Goal: Information Seeking & Learning: Learn about a topic

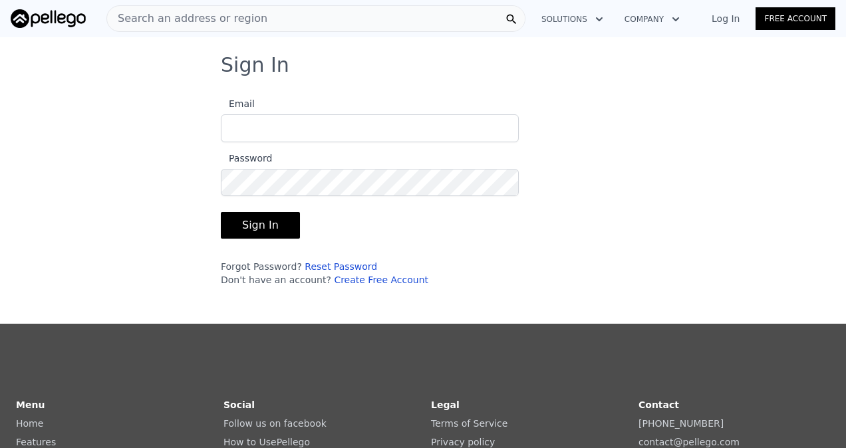
type input "[EMAIL_ADDRESS][DOMAIN_NAME]"
click at [247, 218] on button "Sign In" at bounding box center [260, 225] width 79 height 27
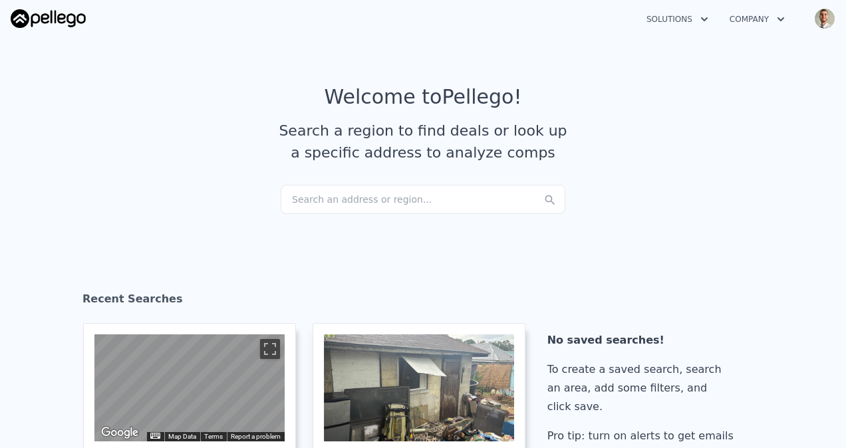
drag, startPoint x: 338, startPoint y: 184, endPoint x: 318, endPoint y: 203, distance: 28.2
click at [318, 203] on div "Search an address or region..." at bounding box center [423, 199] width 285 height 29
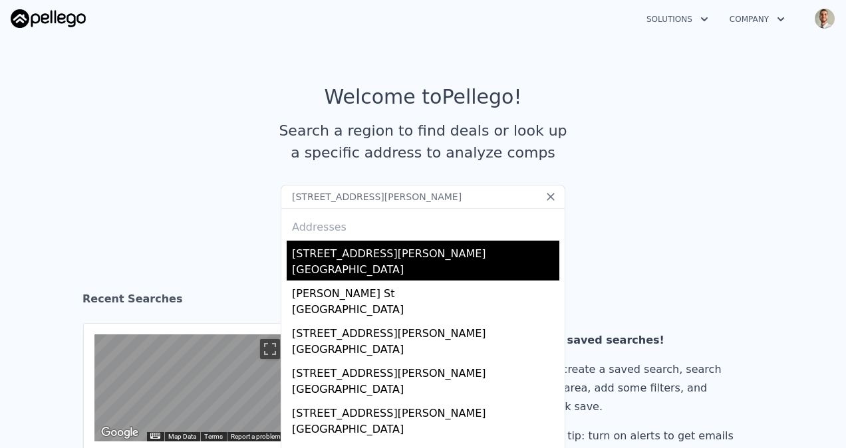
type input "[STREET_ADDRESS][PERSON_NAME]"
click at [403, 266] on div "[GEOGRAPHIC_DATA]" at bounding box center [425, 271] width 267 height 19
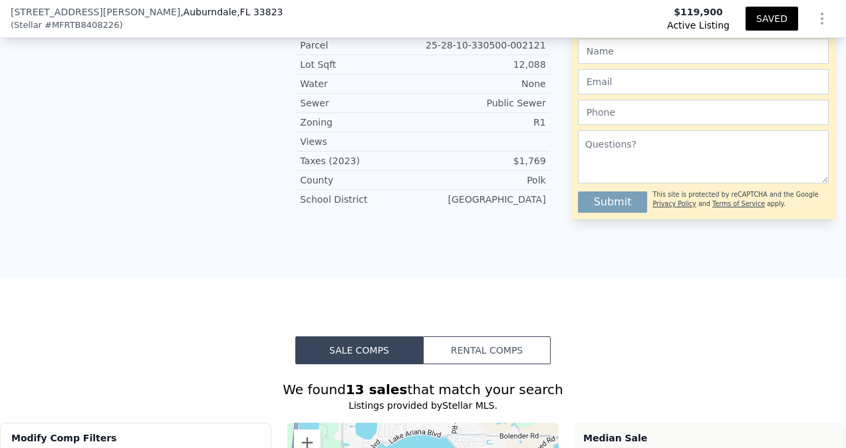
scroll to position [931, 0]
